Goal: Task Accomplishment & Management: Manage account settings

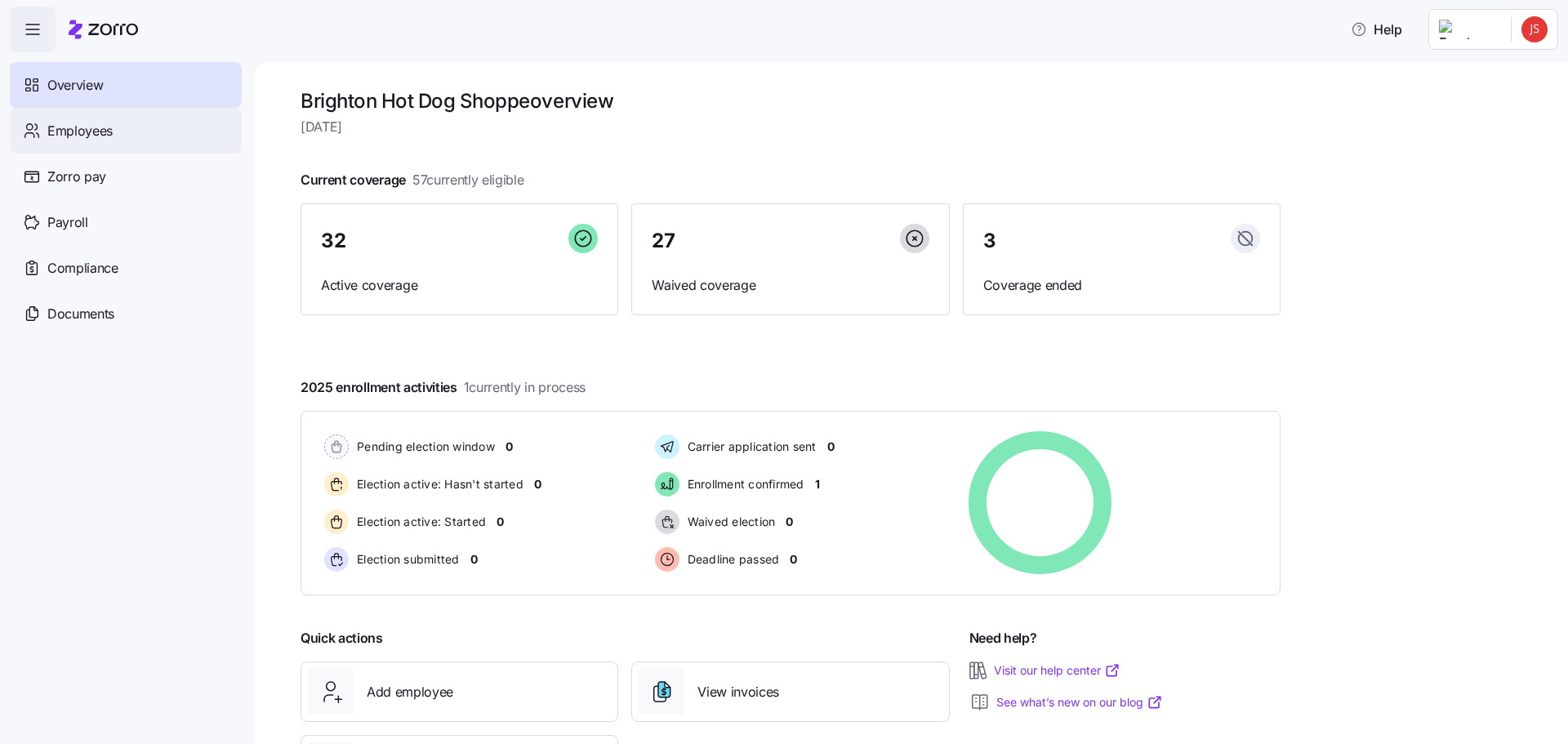
click at [74, 136] on span "Employees" at bounding box center [80, 131] width 66 height 20
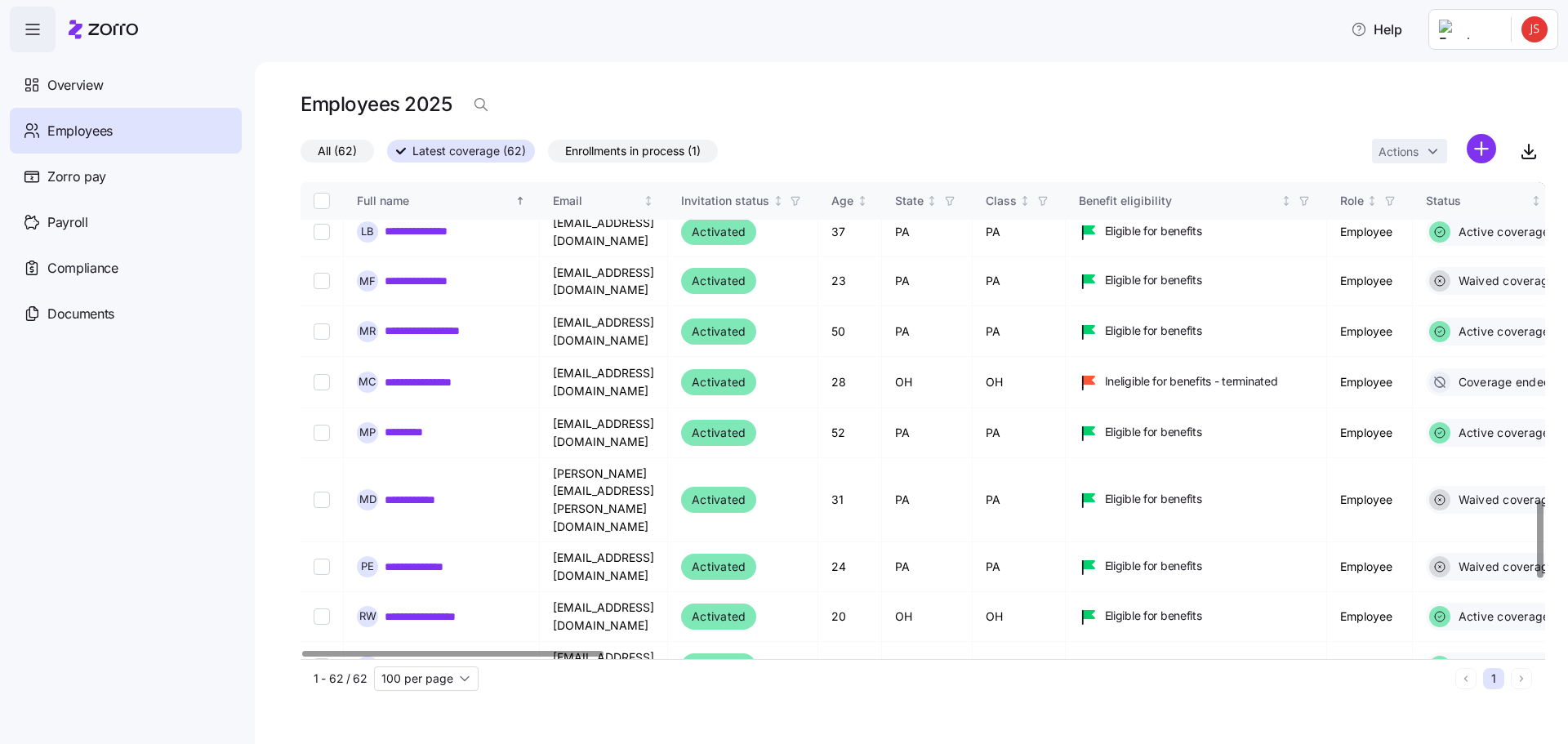
scroll to position [2124, 0]
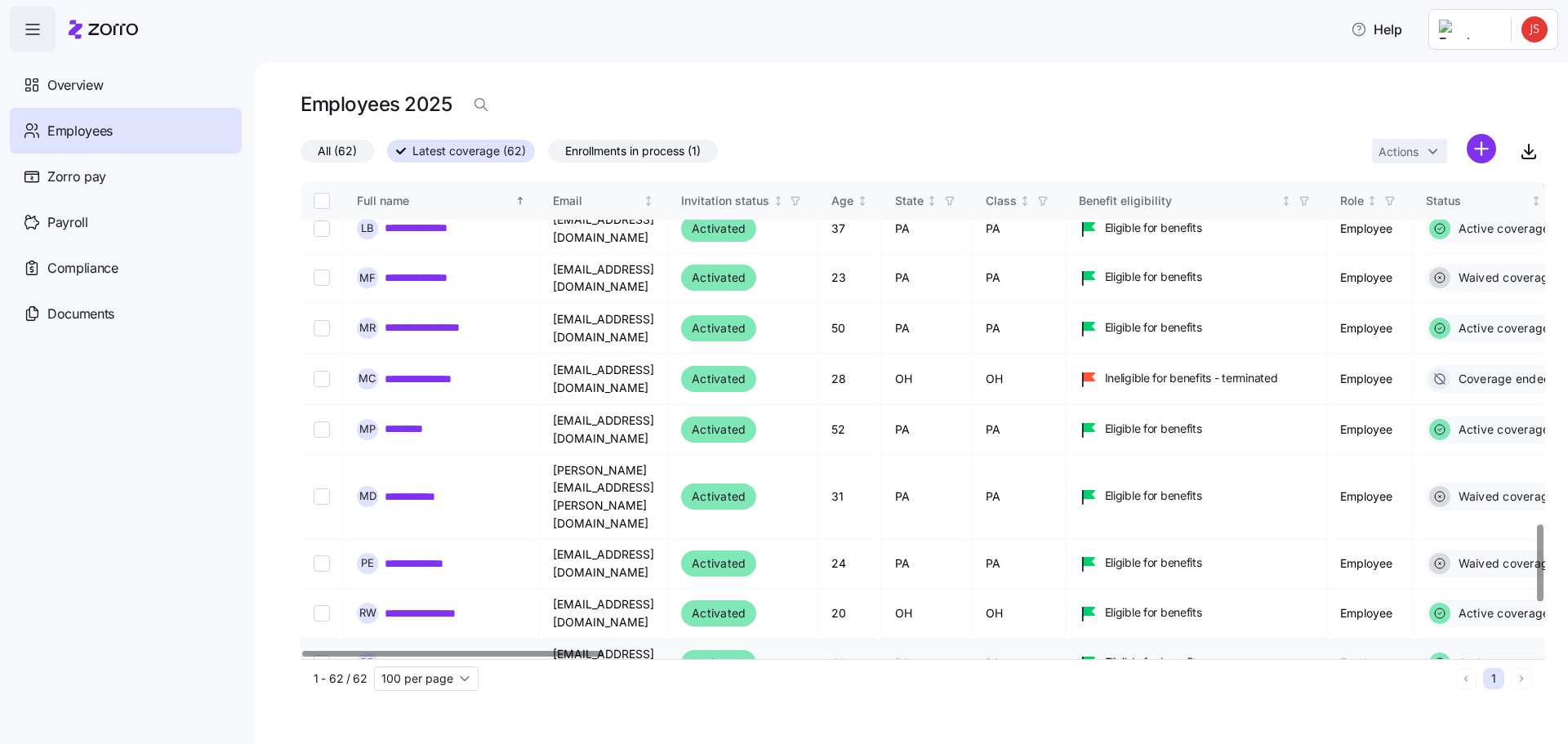
click at [413, 655] on link "**********" at bounding box center [420, 663] width 71 height 16
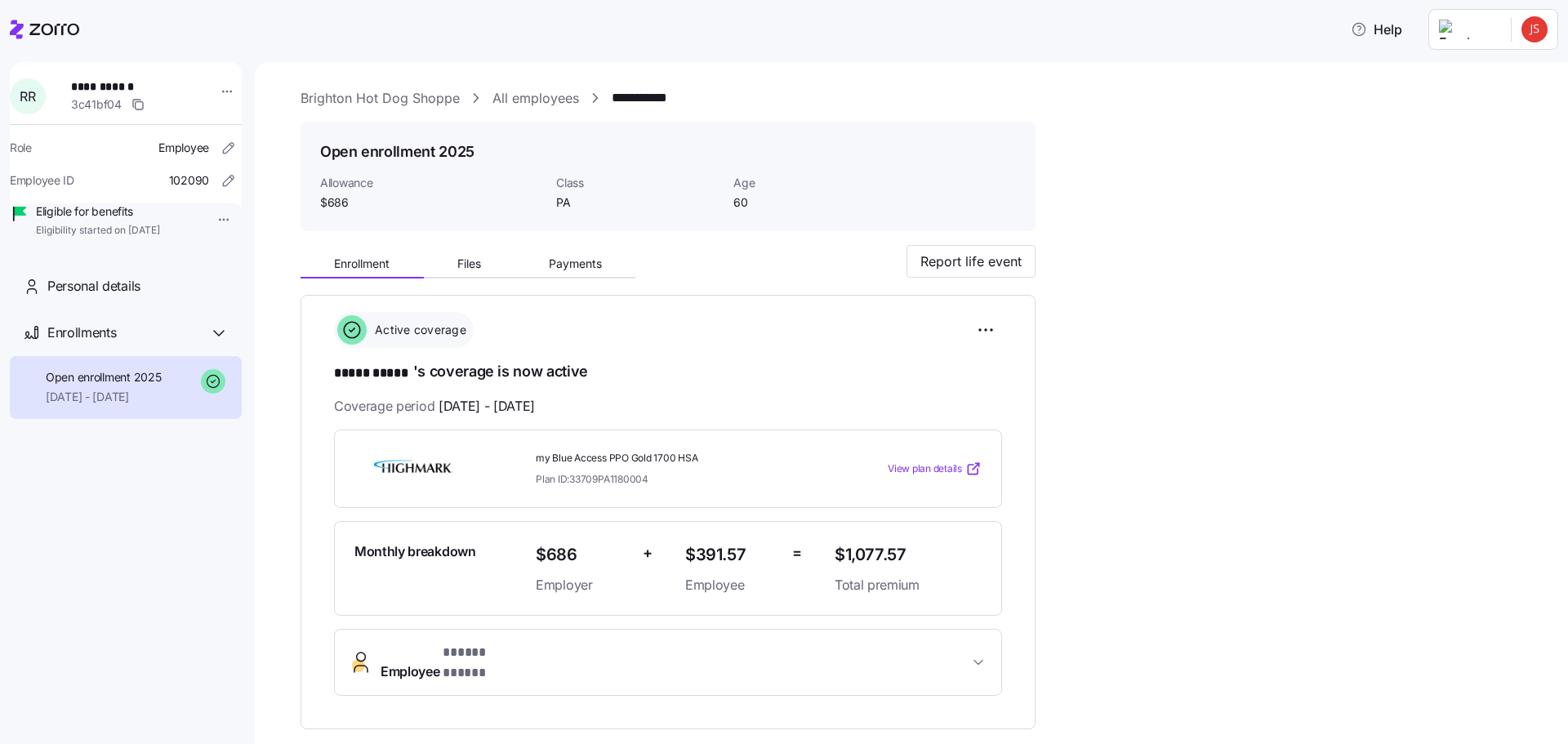
click at [939, 469] on span "View plan details" at bounding box center [925, 469] width 74 height 15
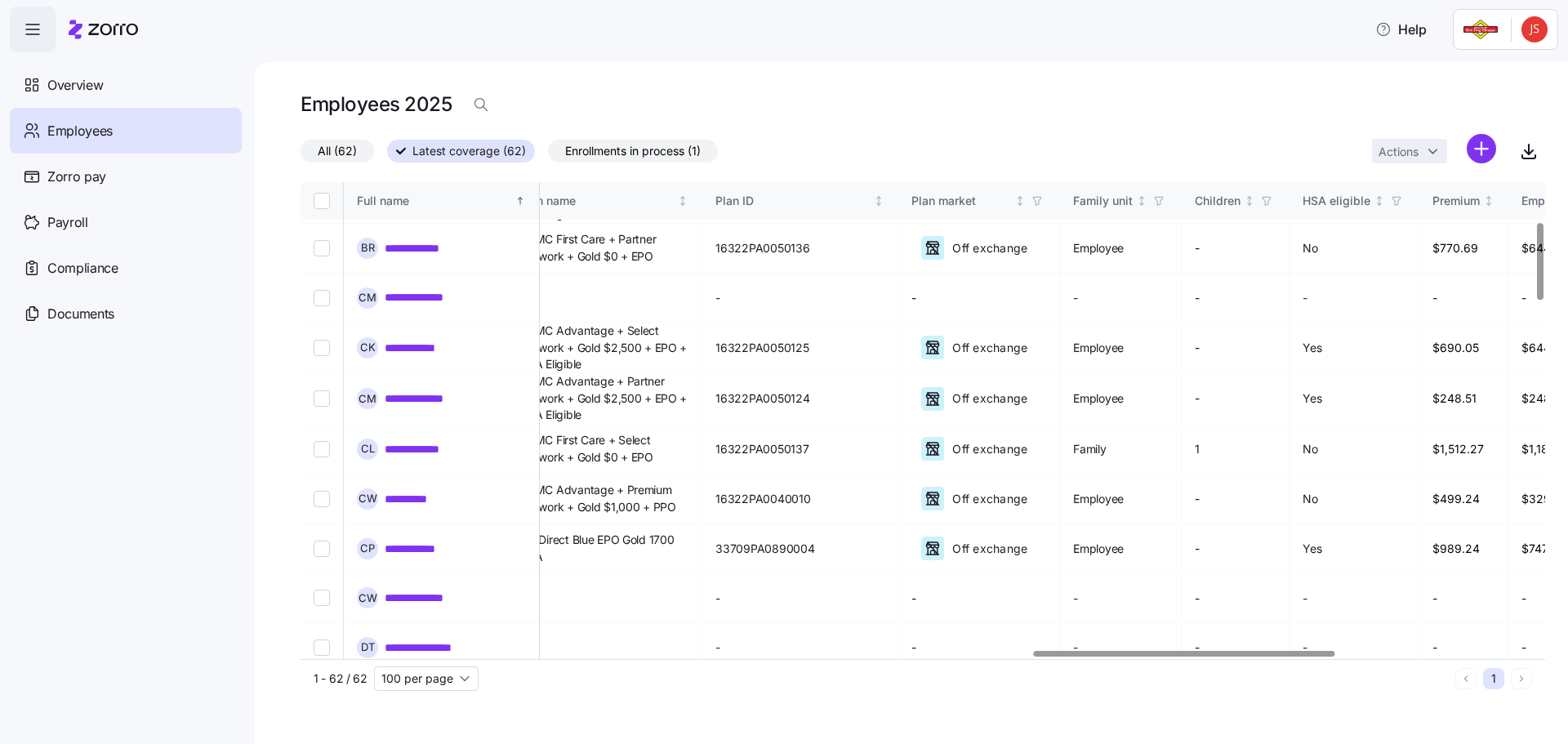
scroll to position [245, 3025]
click at [1312, 657] on div at bounding box center [1184, 654] width 300 height 6
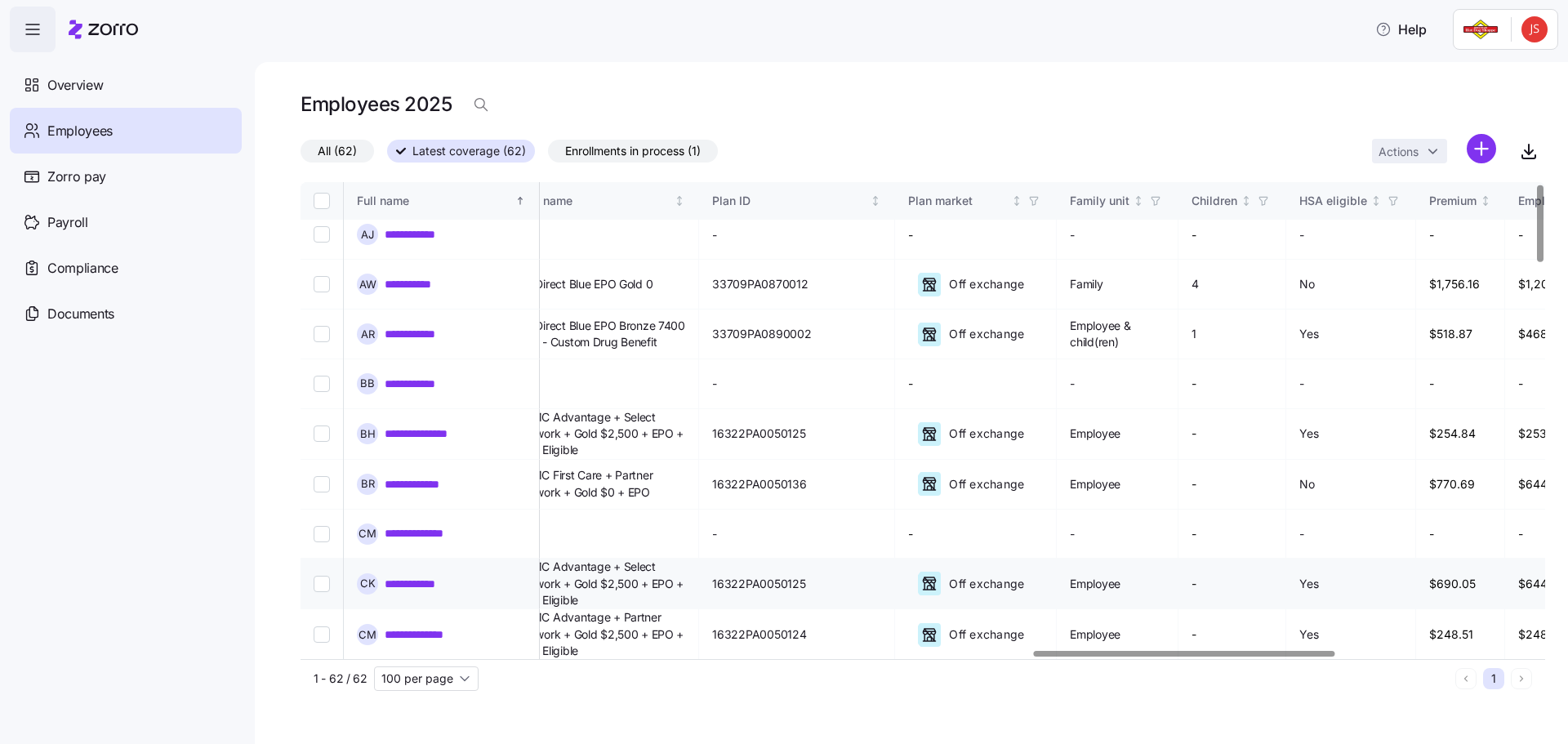
scroll to position [0, 3025]
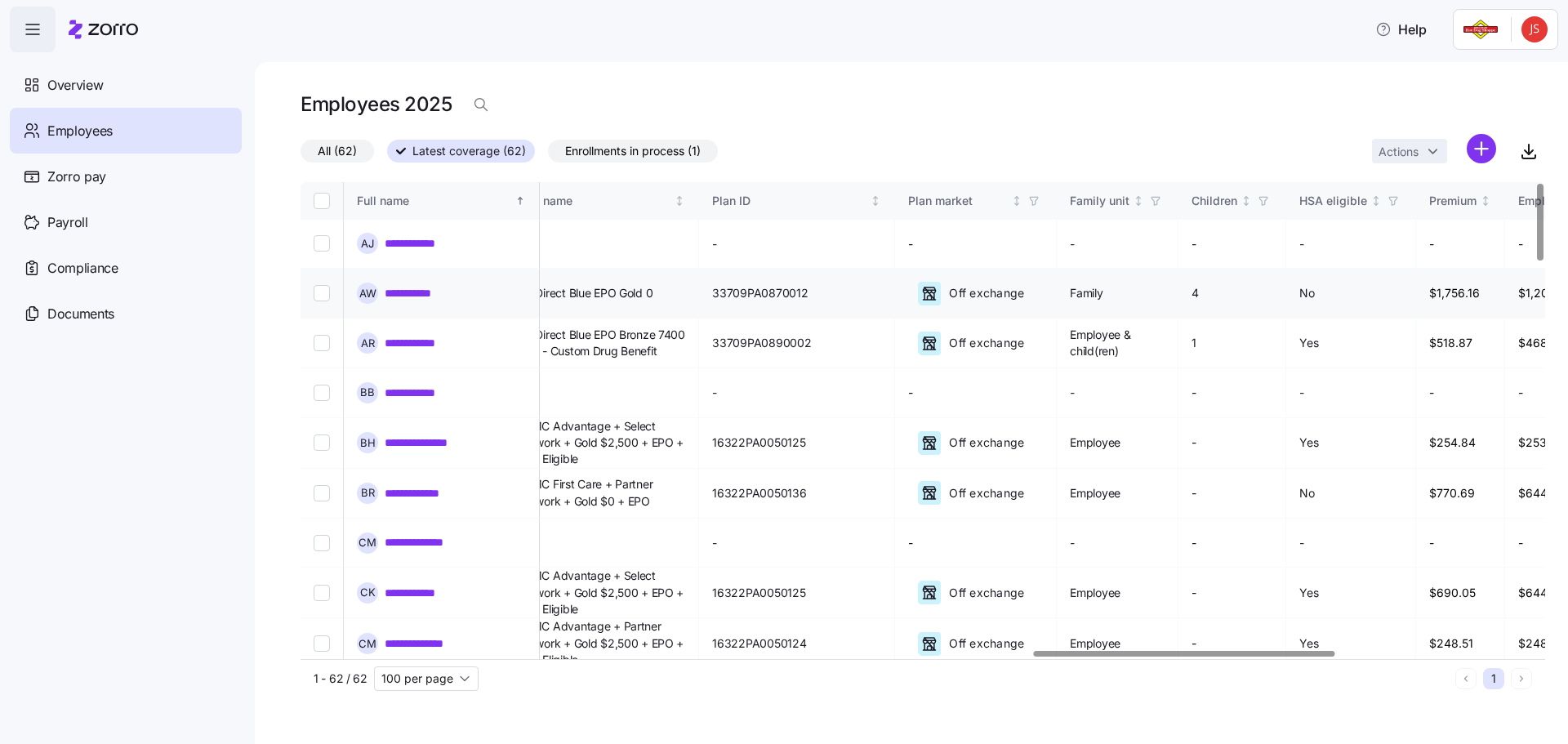
click at [652, 289] on span "my Direct Blue EPO Gold 0" at bounding box center [584, 293] width 136 height 16
click at [418, 288] on link "**********" at bounding box center [417, 293] width 66 height 16
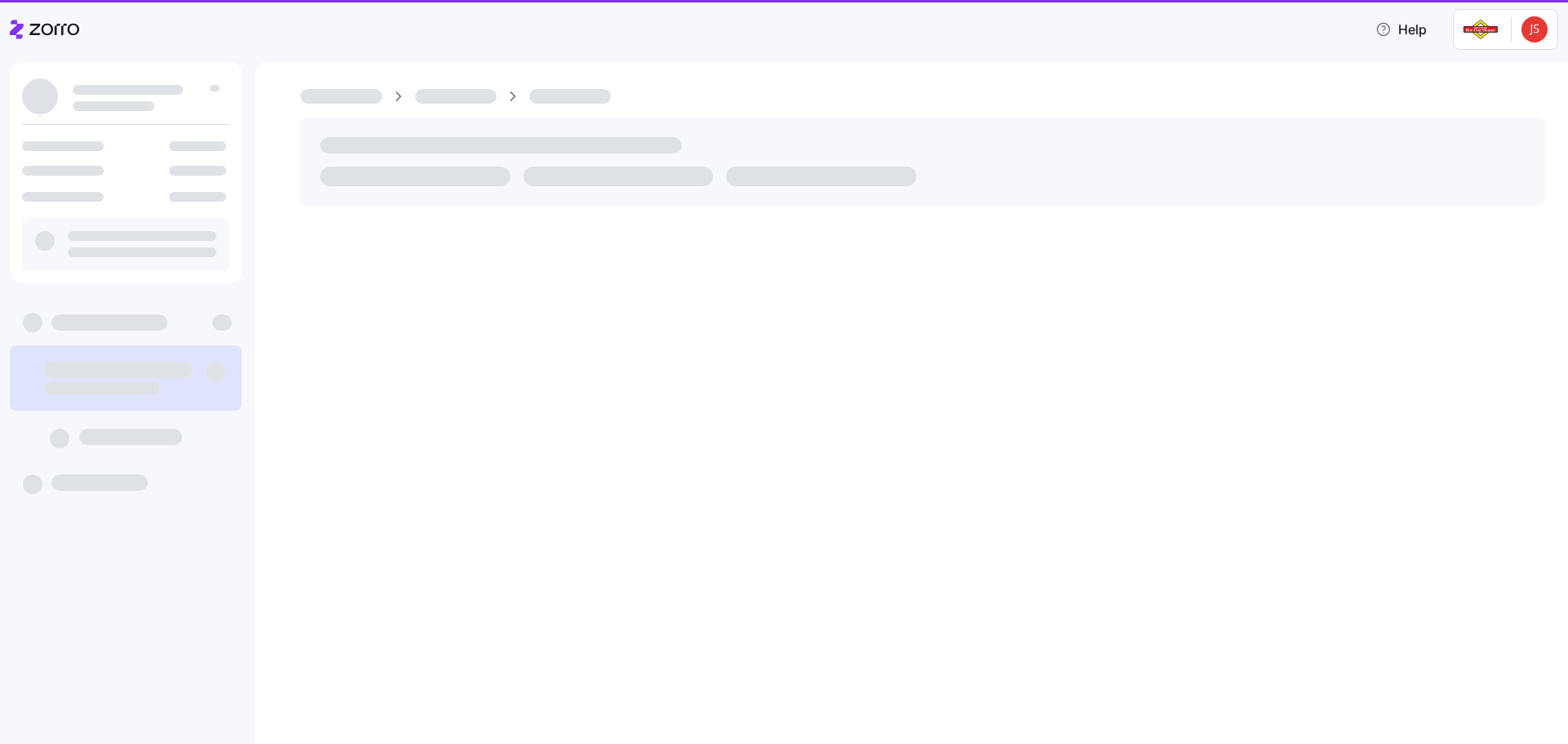
click at [322, 289] on div at bounding box center [911, 403] width 1313 height 682
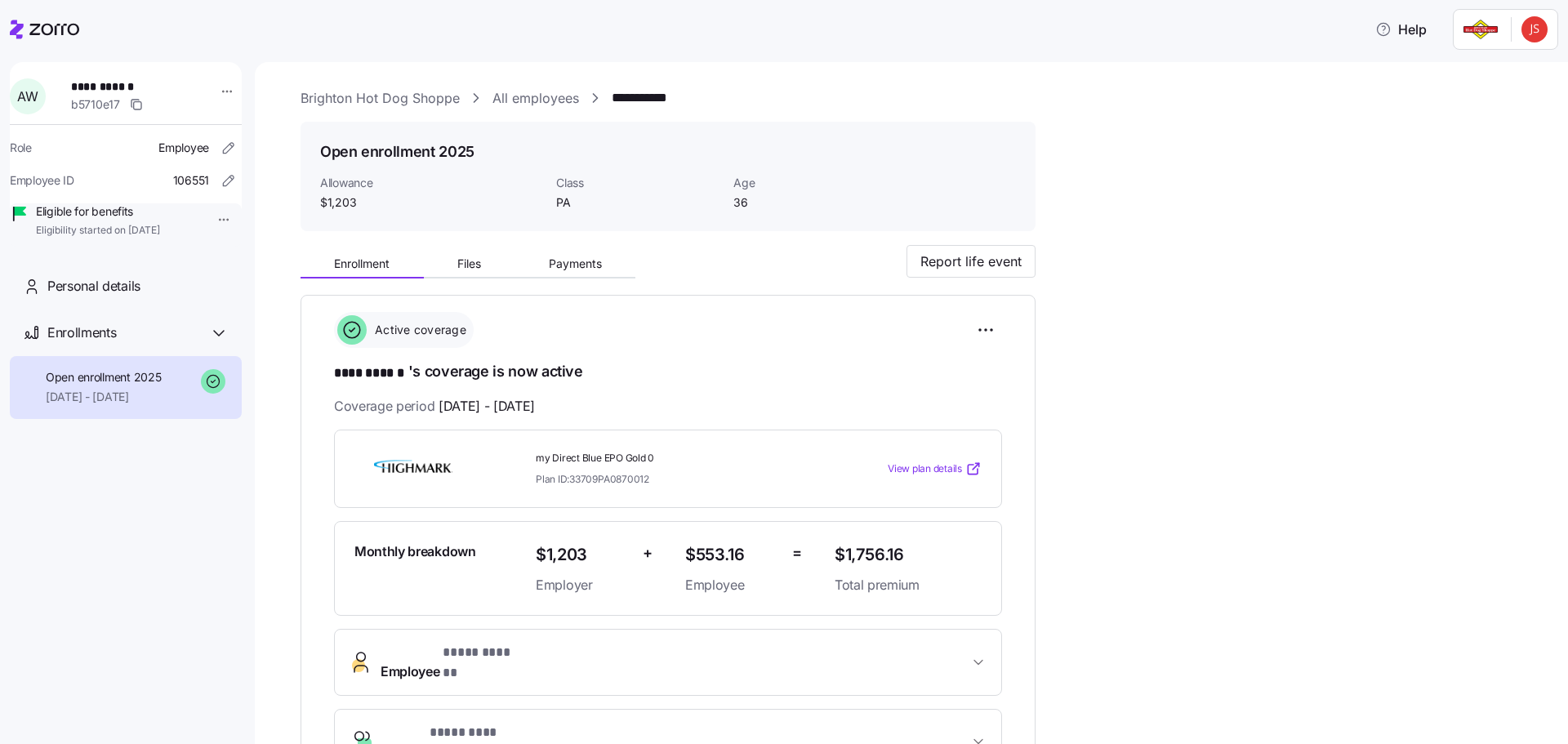
click at [931, 467] on span "View plan details" at bounding box center [925, 469] width 74 height 15
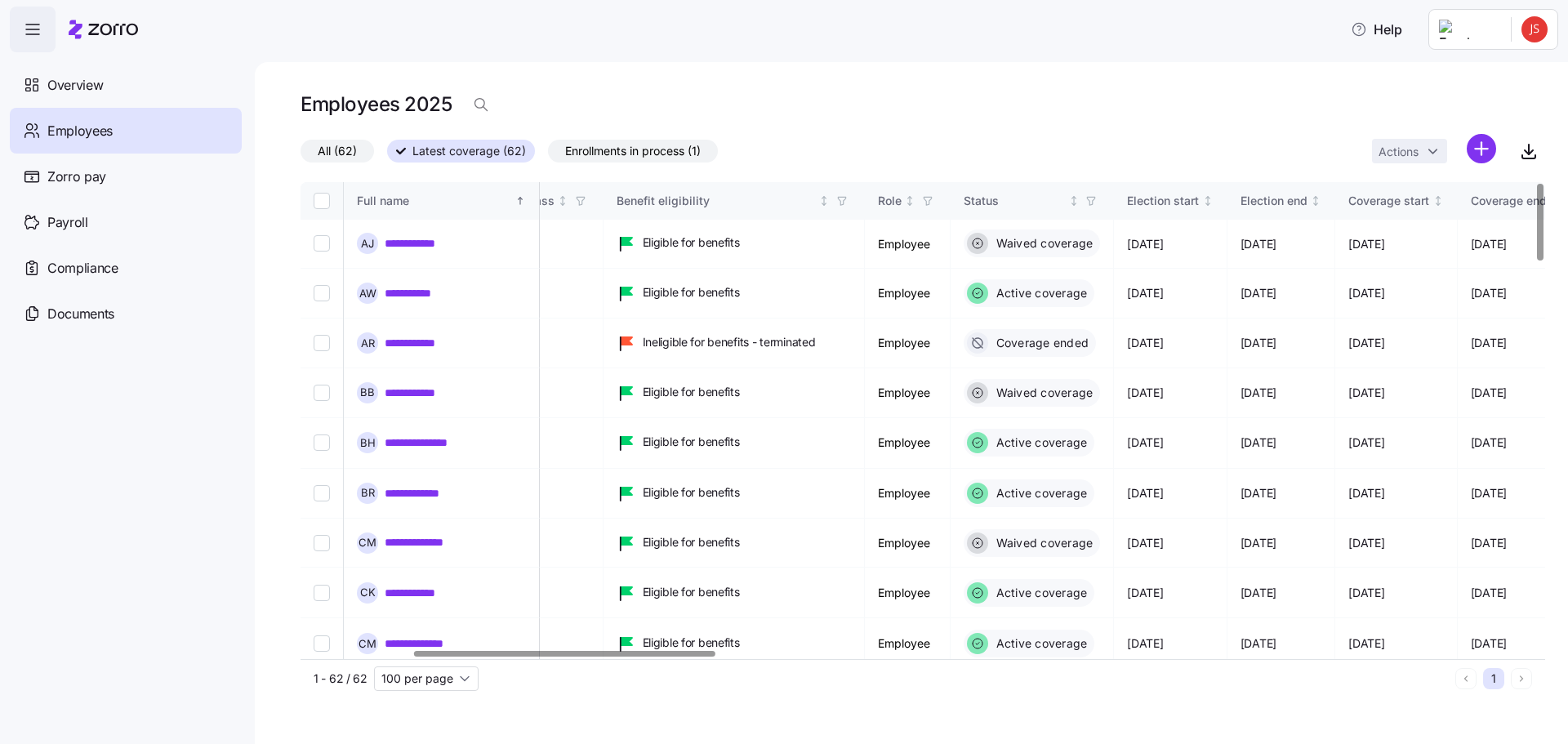
click at [565, 650] on div at bounding box center [918, 654] width 1235 height 10
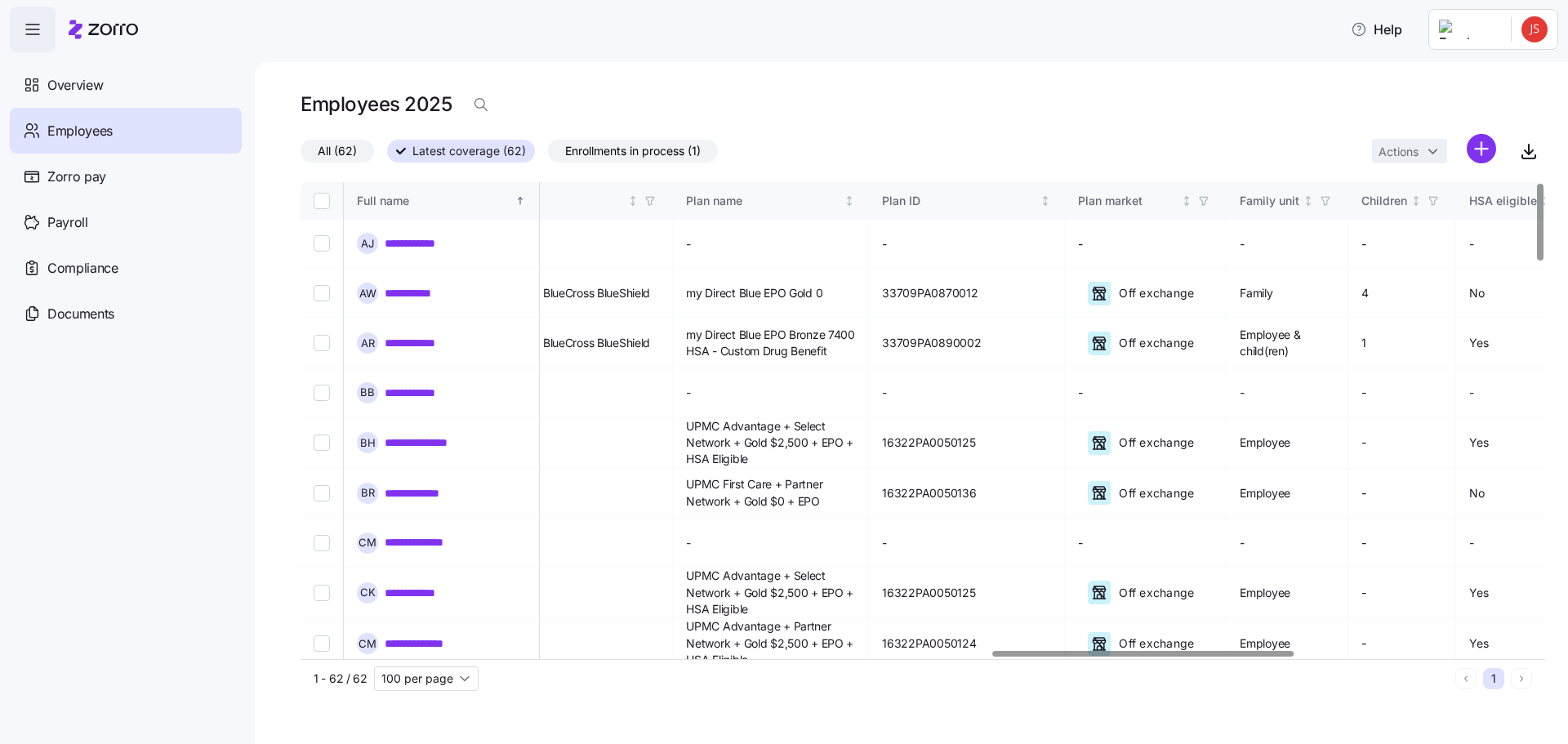
scroll to position [0, 2923]
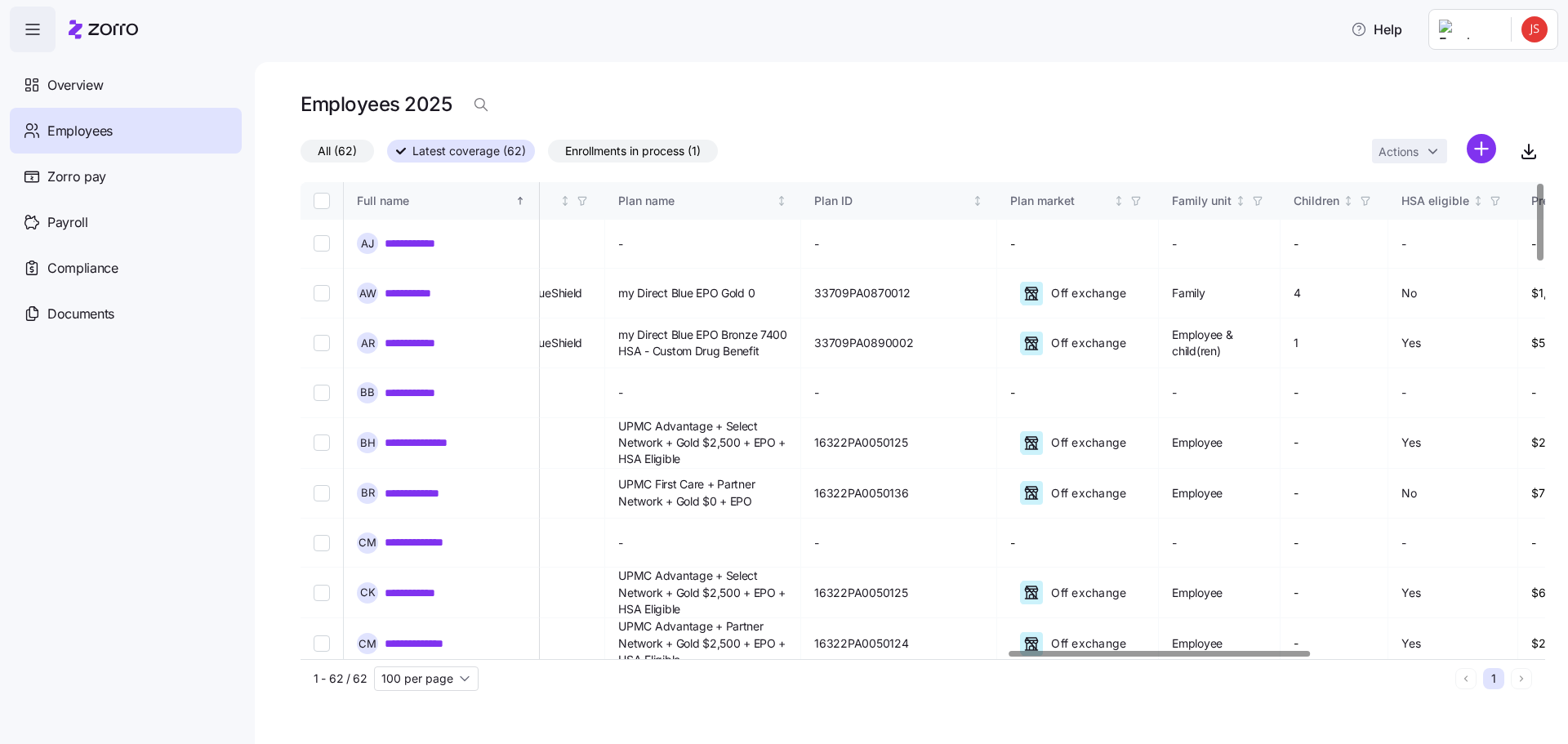
click at [1238, 657] on div at bounding box center [1160, 654] width 300 height 6
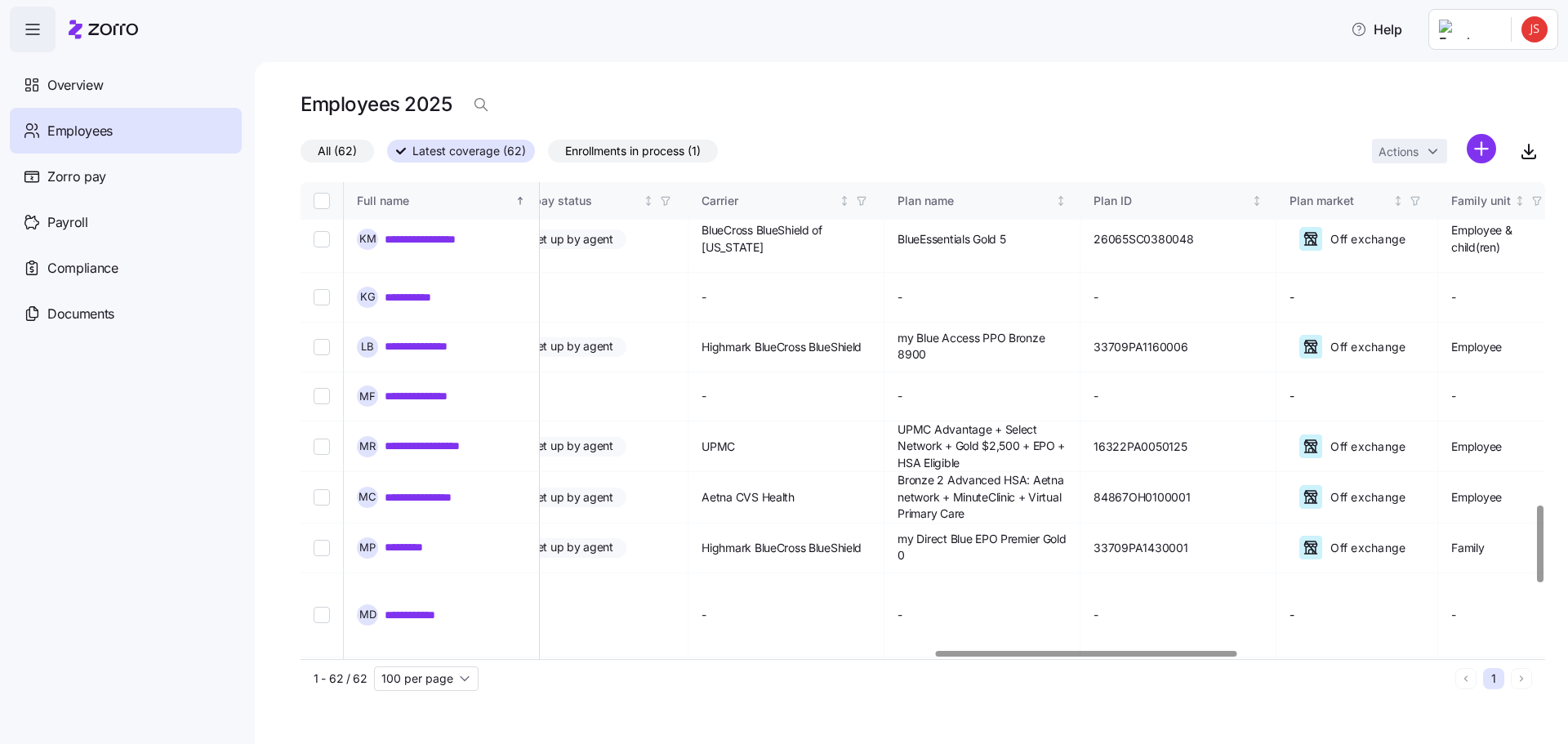
scroll to position [2006, 2610]
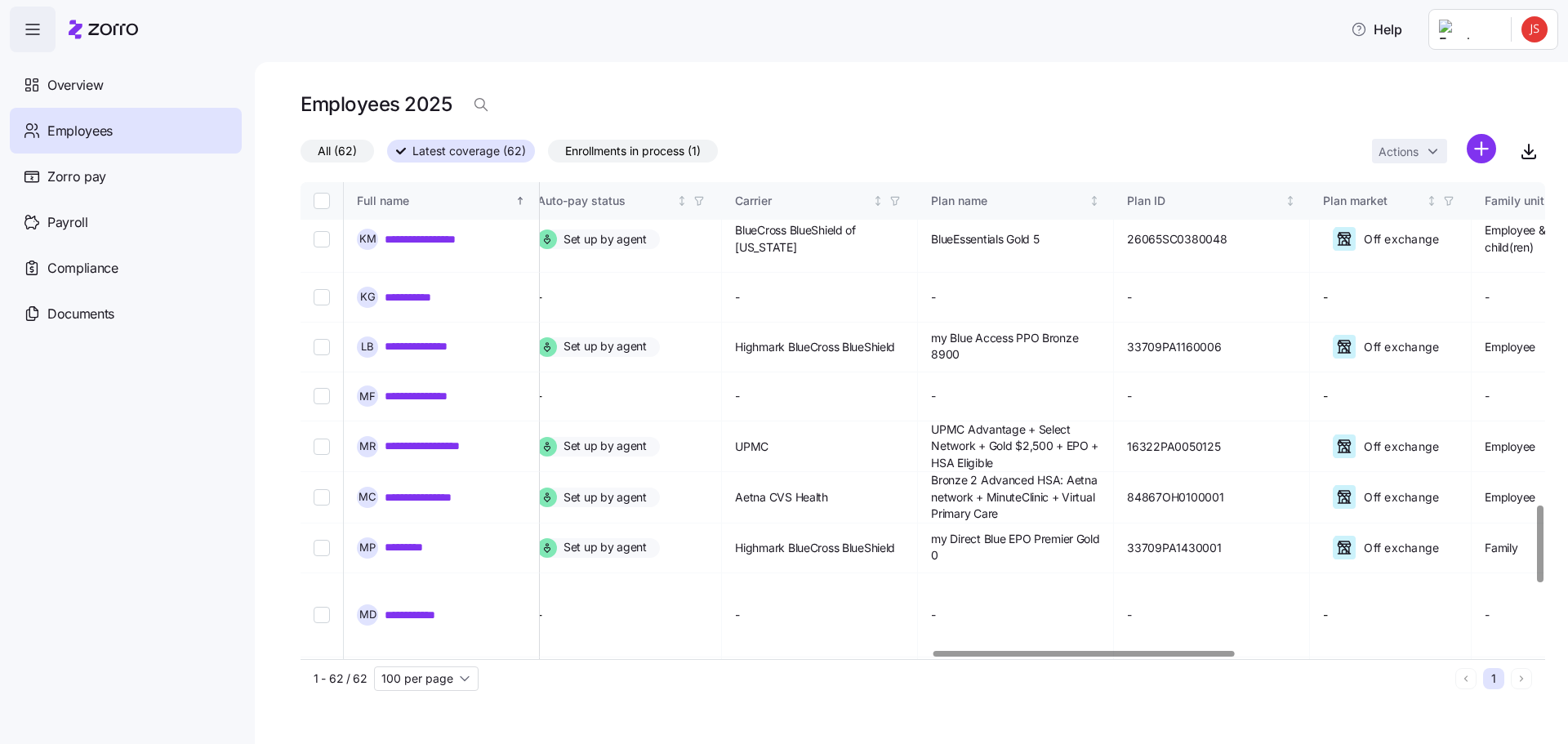
click at [954, 657] on div at bounding box center [1083, 654] width 300 height 6
click at [319, 540] on input "Select record 47" at bounding box center [321, 548] width 16 height 16
checkbox input "true"
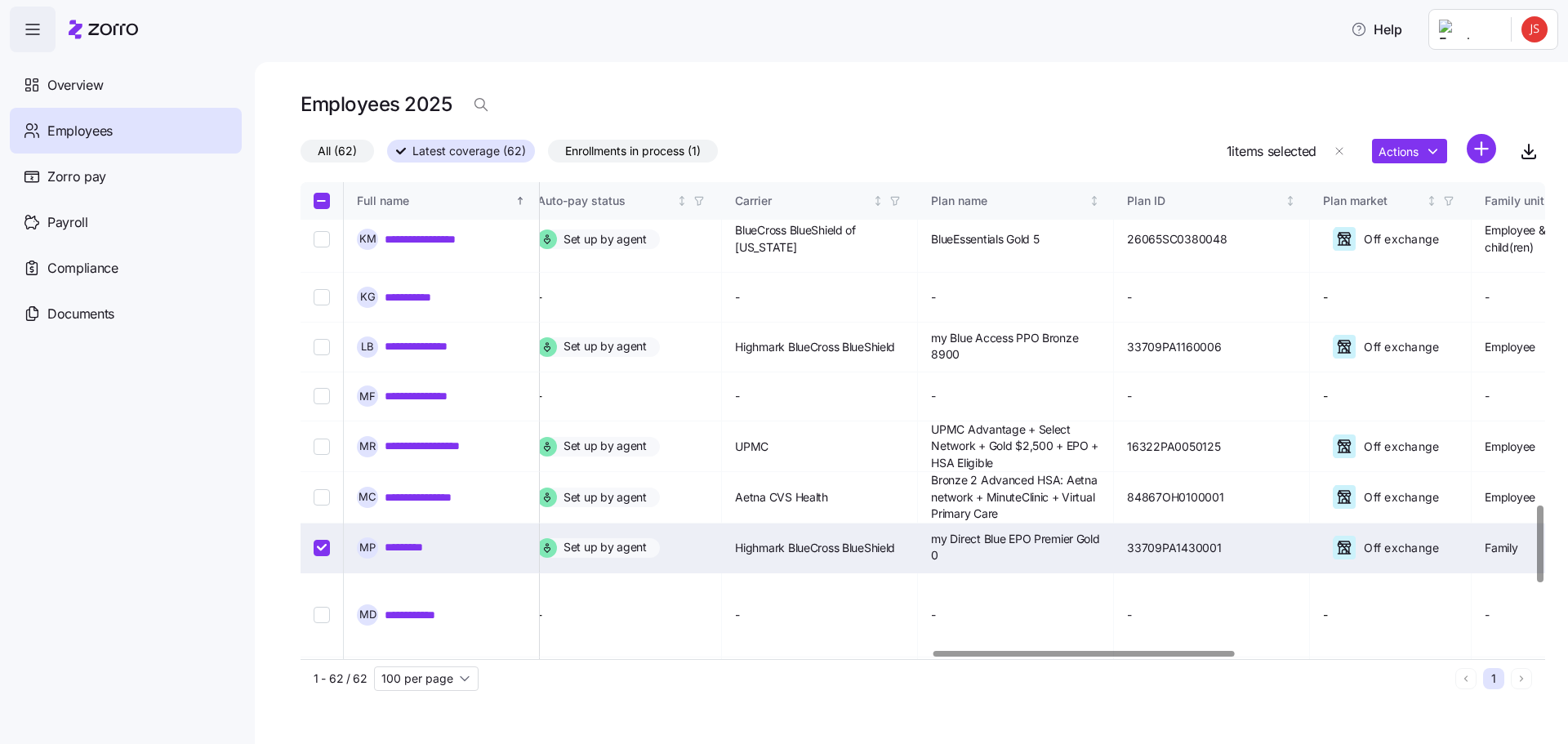
click at [406, 539] on link "*********" at bounding box center [413, 547] width 58 height 16
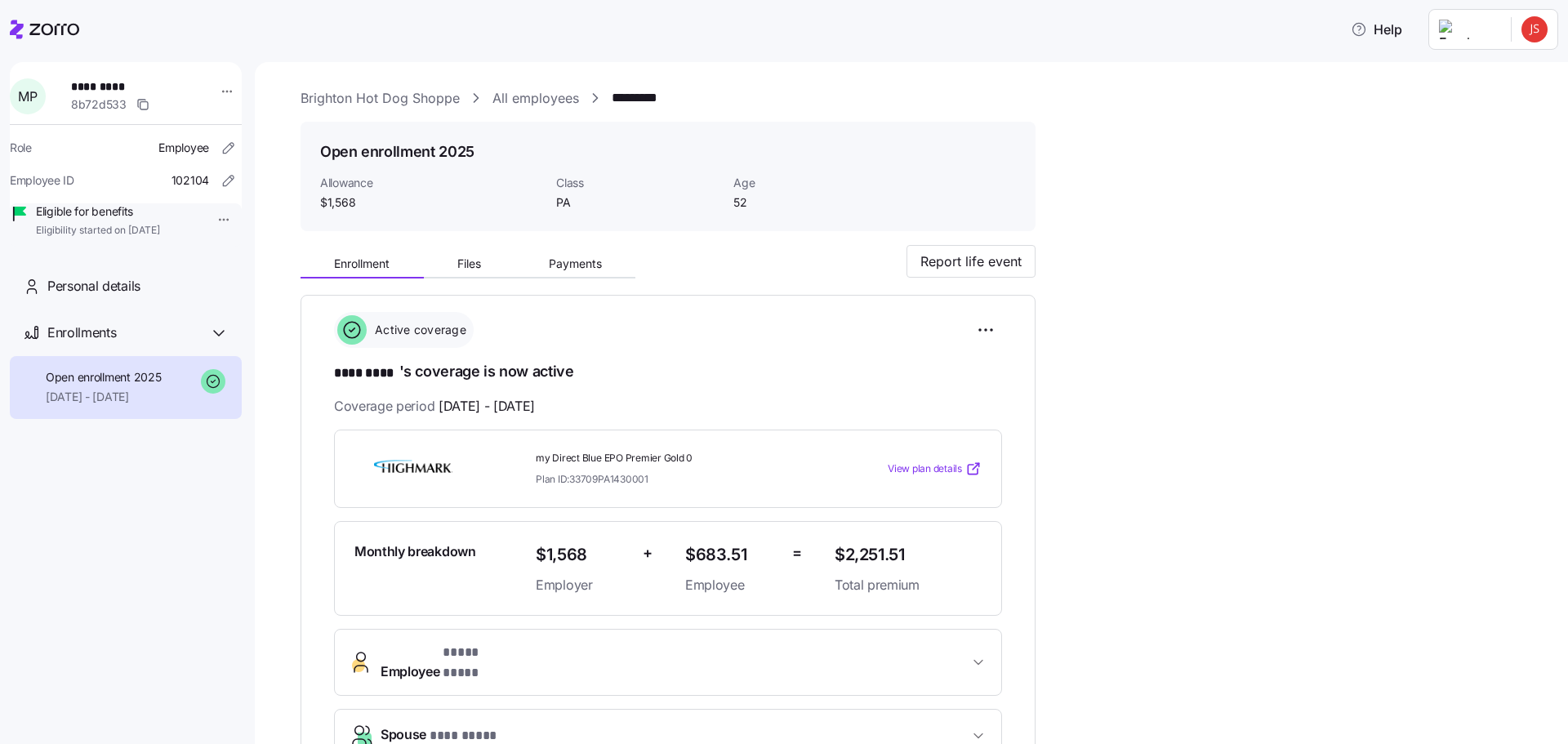
click at [927, 469] on span "View plan details" at bounding box center [925, 469] width 74 height 15
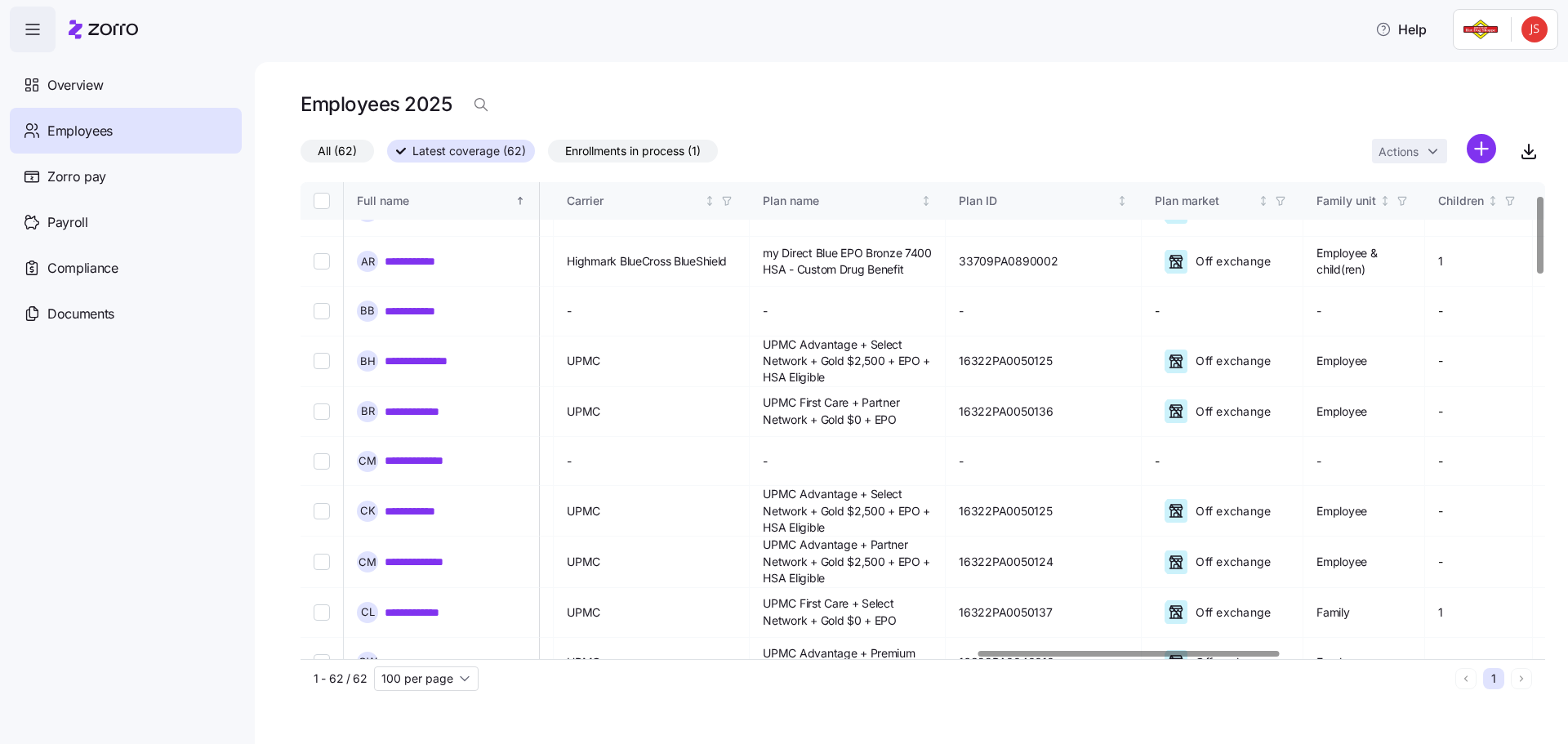
scroll to position [82, 2796]
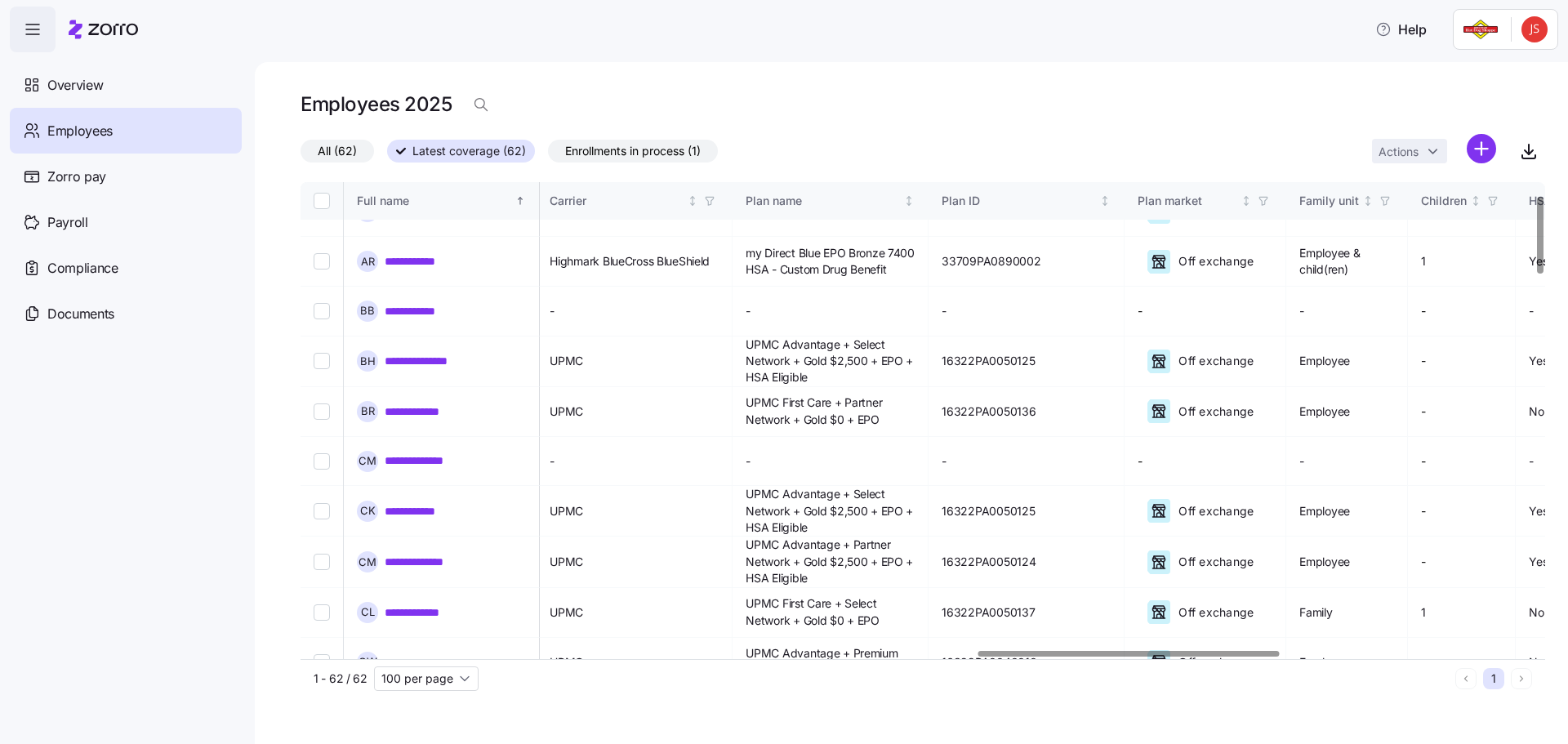
click at [1272, 657] on div at bounding box center [1128, 654] width 300 height 6
drag, startPoint x: 317, startPoint y: 589, endPoint x: 329, endPoint y: 594, distance: 13.0
click at [317, 605] on input "Select record 10" at bounding box center [321, 612] width 16 height 16
checkbox input "true"
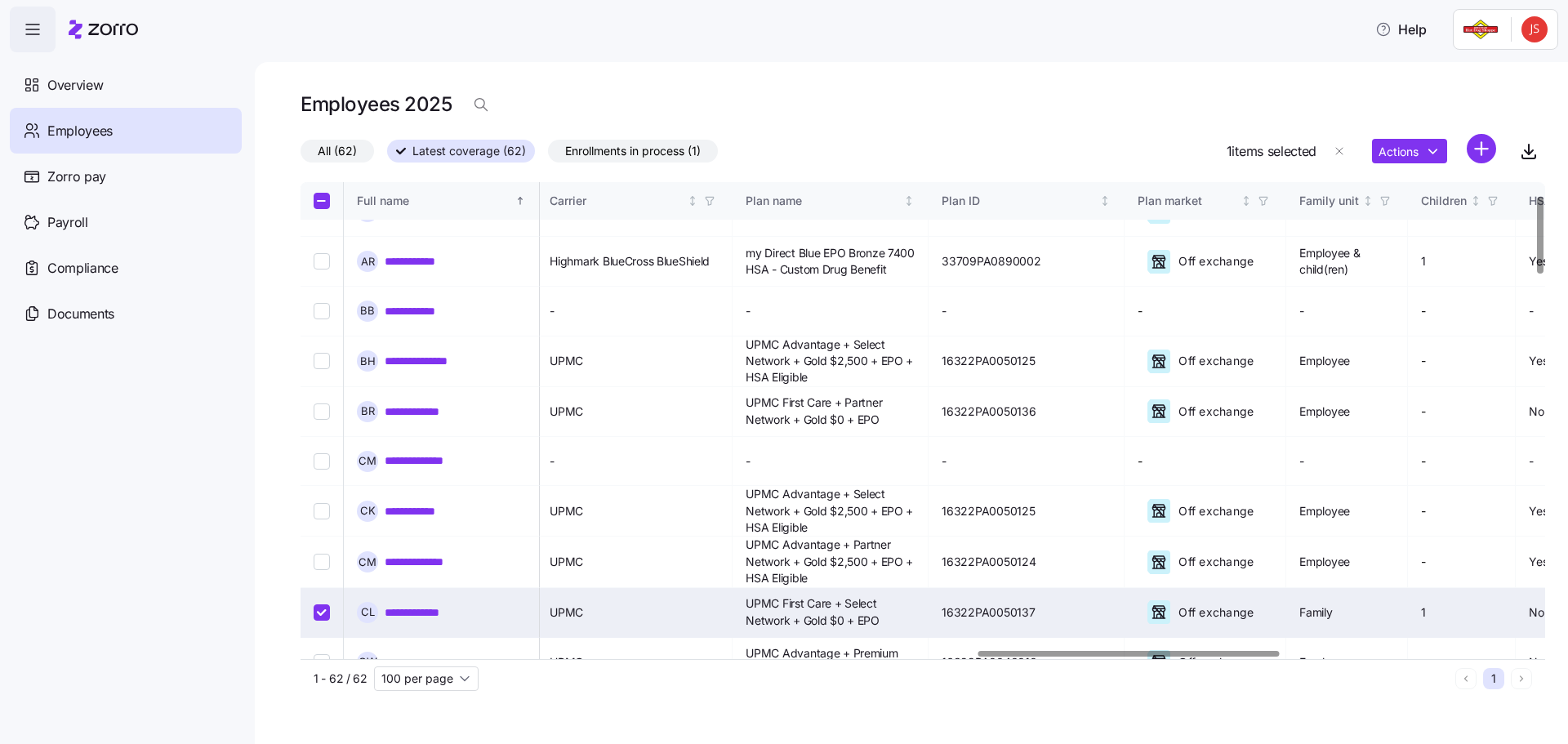
click at [414, 605] on link "**********" at bounding box center [421, 612] width 73 height 16
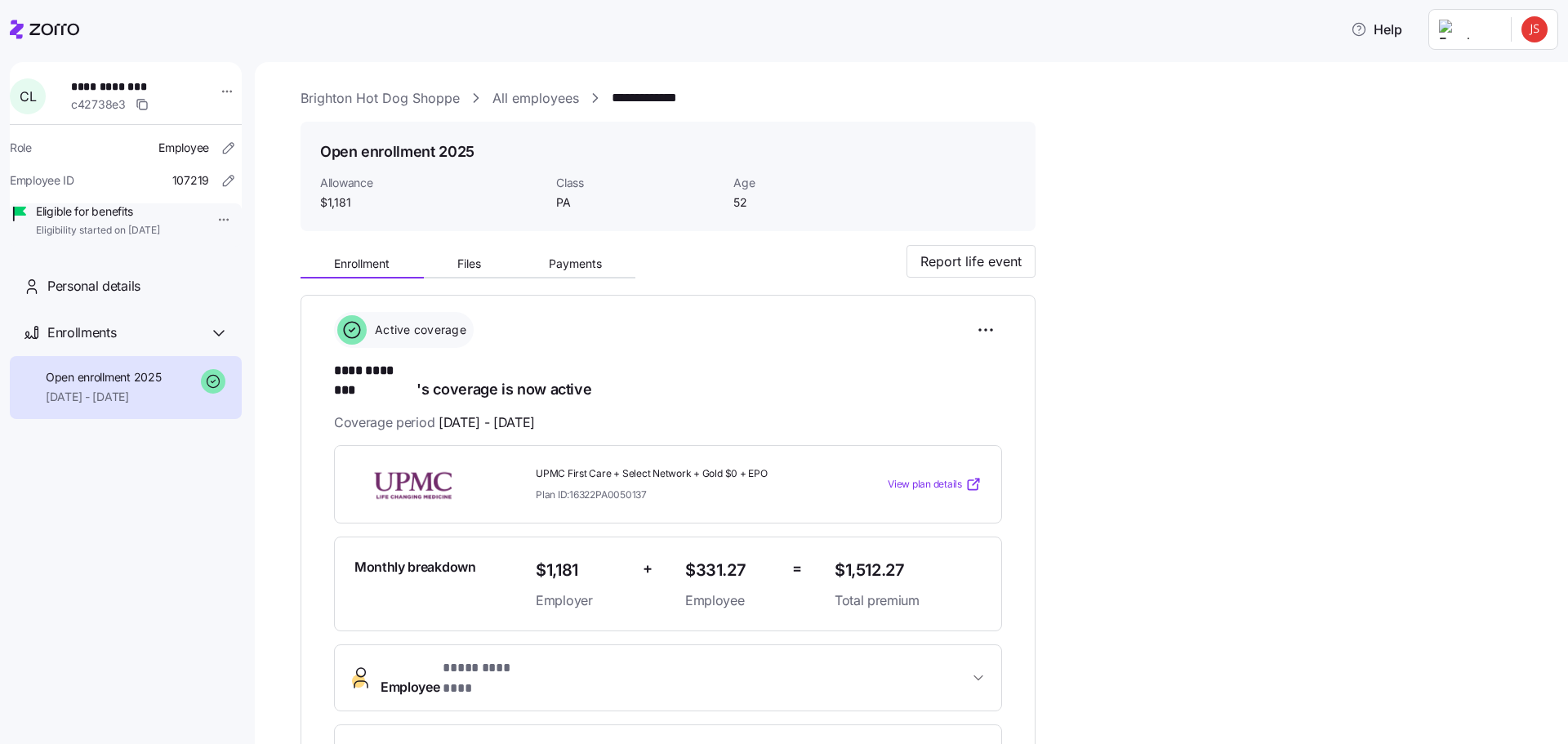
click at [949, 477] on span "View plan details" at bounding box center [925, 485] width 74 height 15
